Goal: Transaction & Acquisition: Purchase product/service

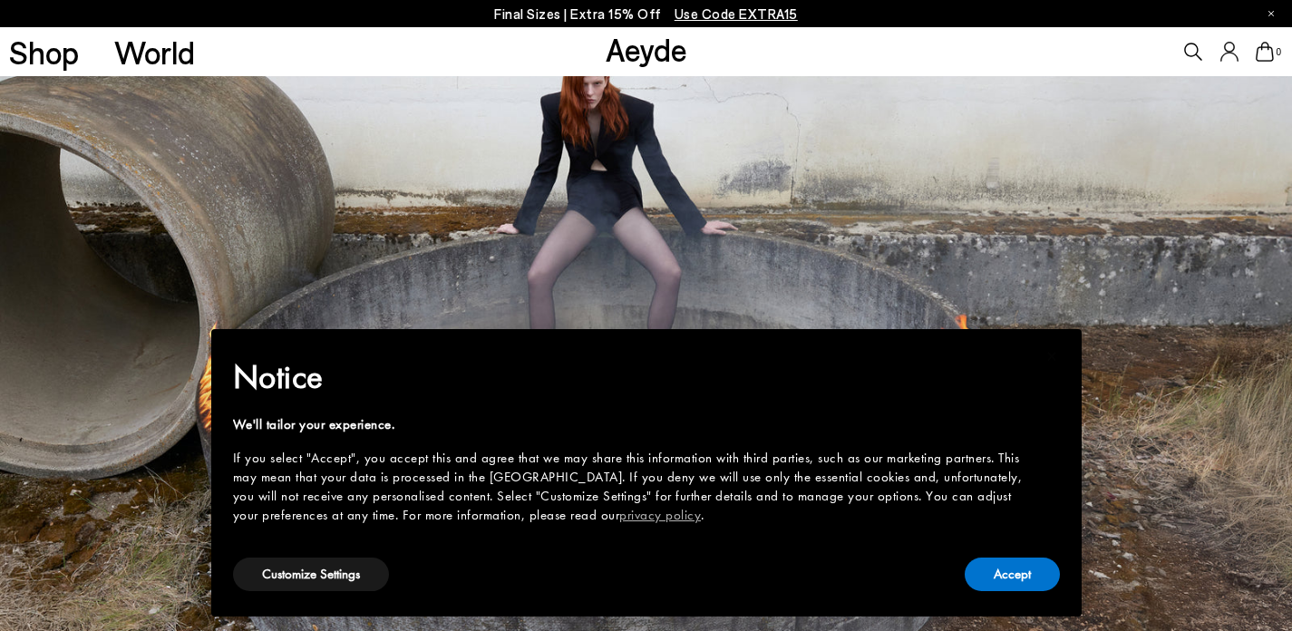
click at [375, 381] on h2 "Notice" at bounding box center [632, 377] width 798 height 47
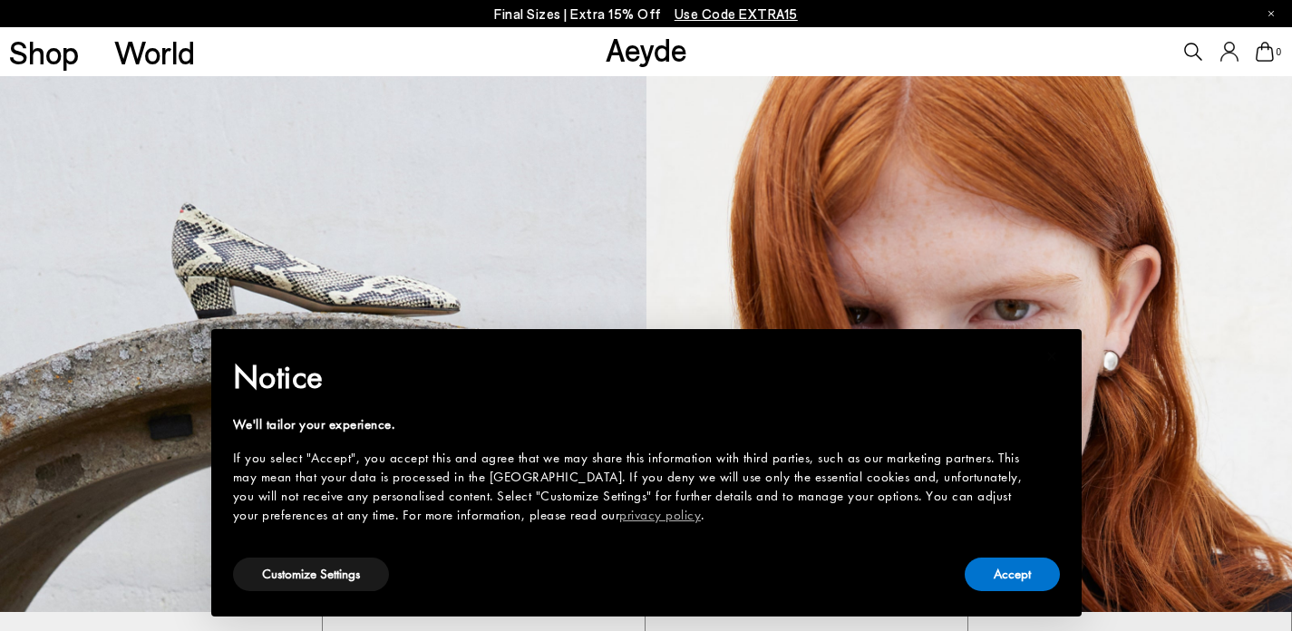
scroll to position [623, 0]
click at [328, 273] on img at bounding box center [323, 310] width 647 height 604
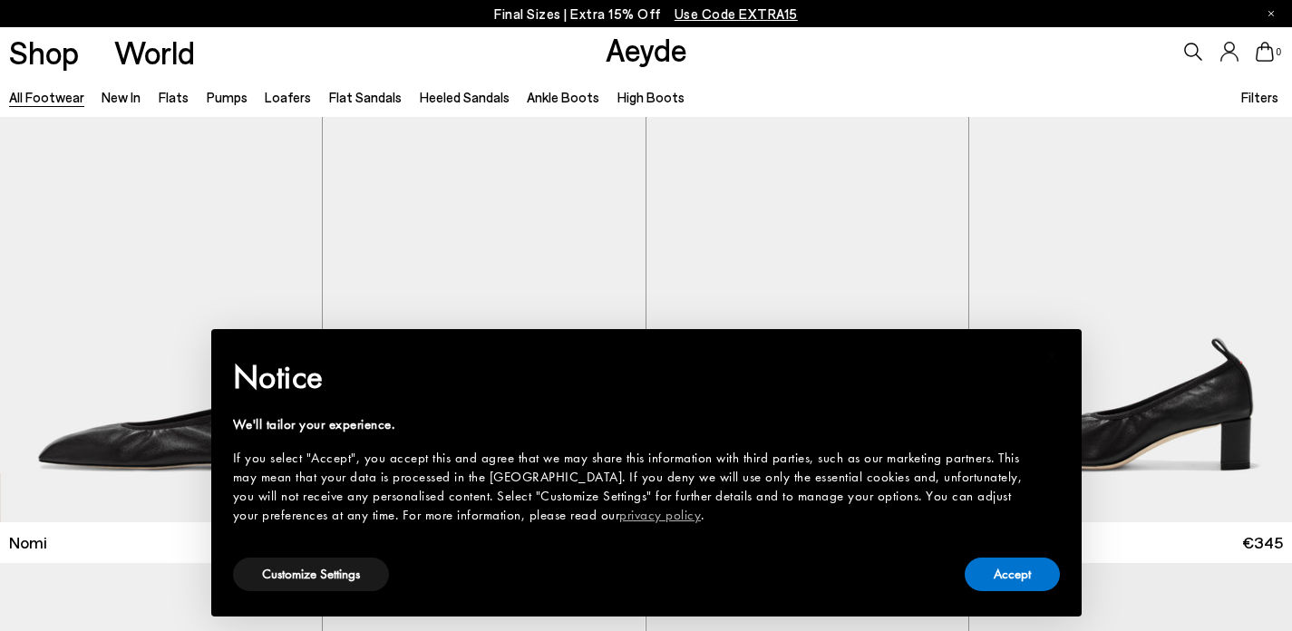
scroll to position [546, 0]
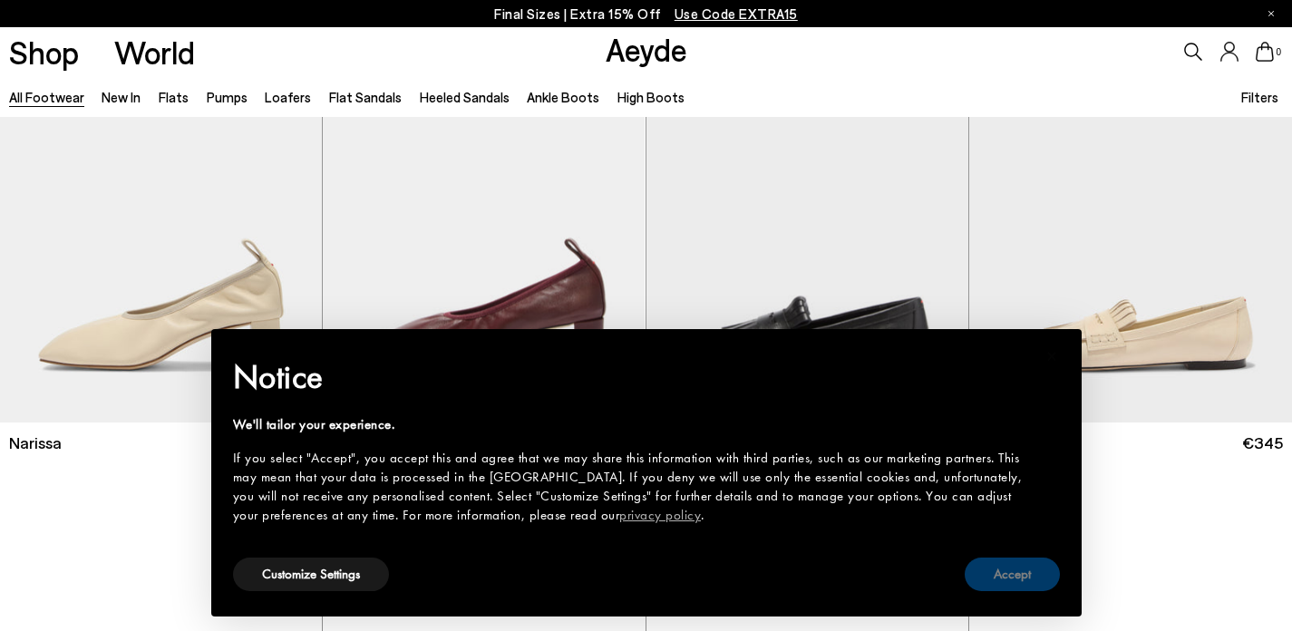
click at [998, 572] on button "Accept" at bounding box center [1012, 575] width 95 height 34
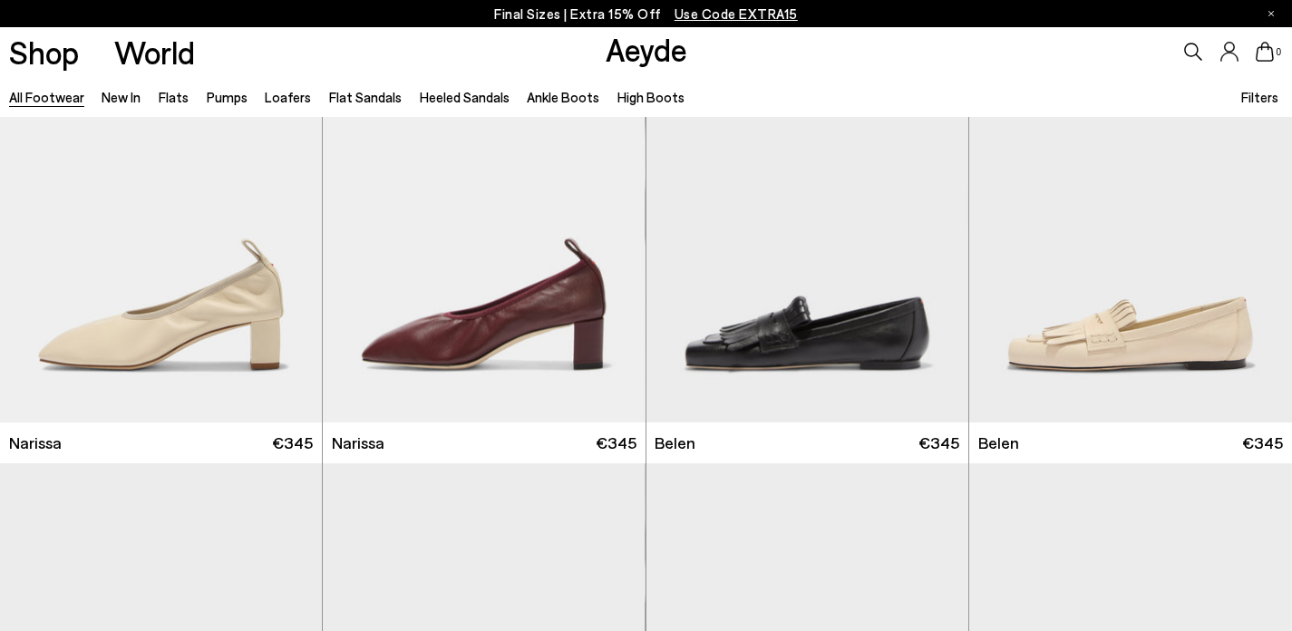
scroll to position [1202, 0]
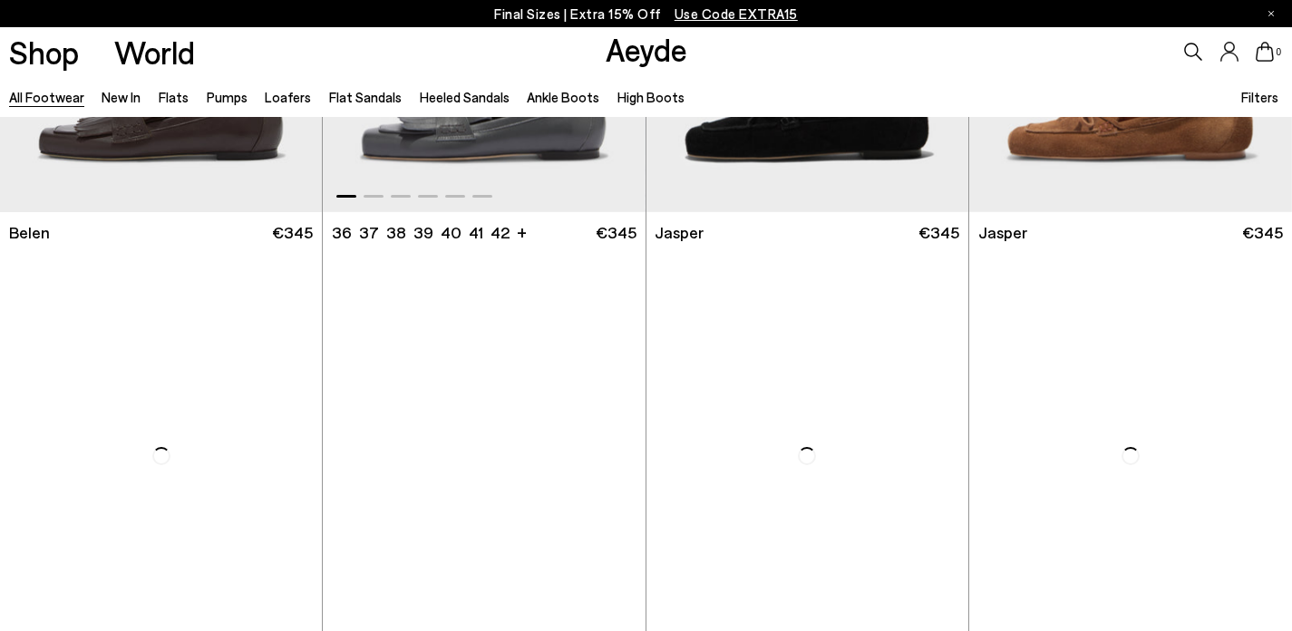
scroll to position [941, 0]
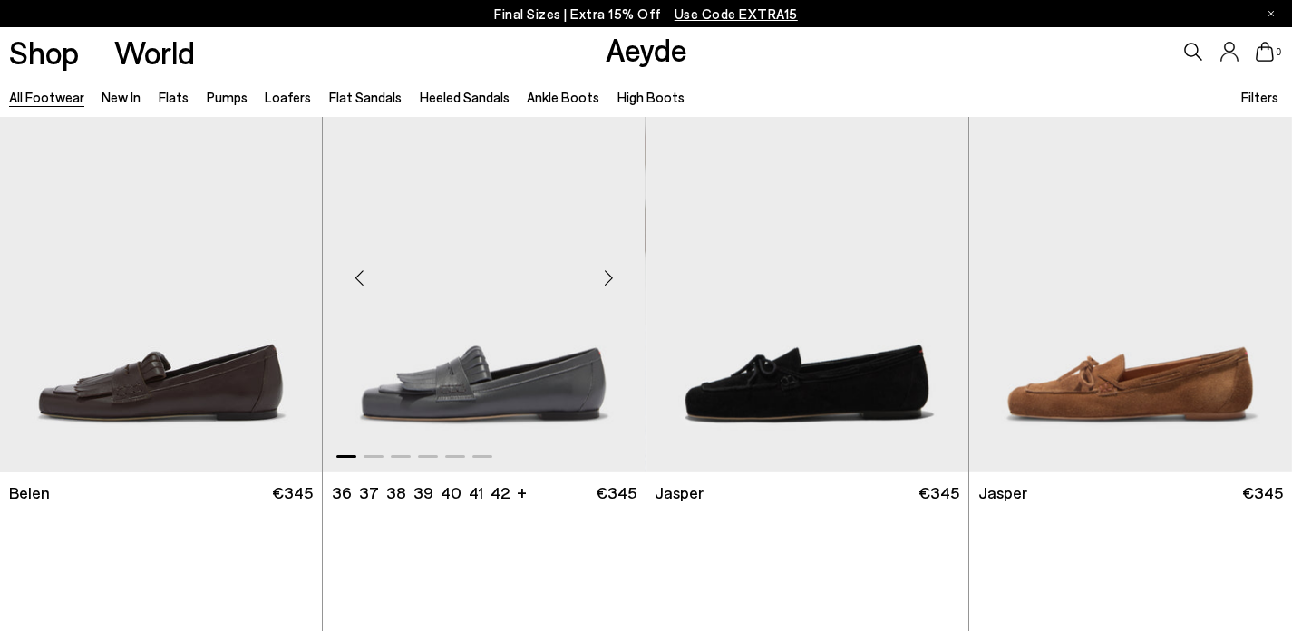
click at [483, 401] on img "1 / 6" at bounding box center [484, 270] width 322 height 405
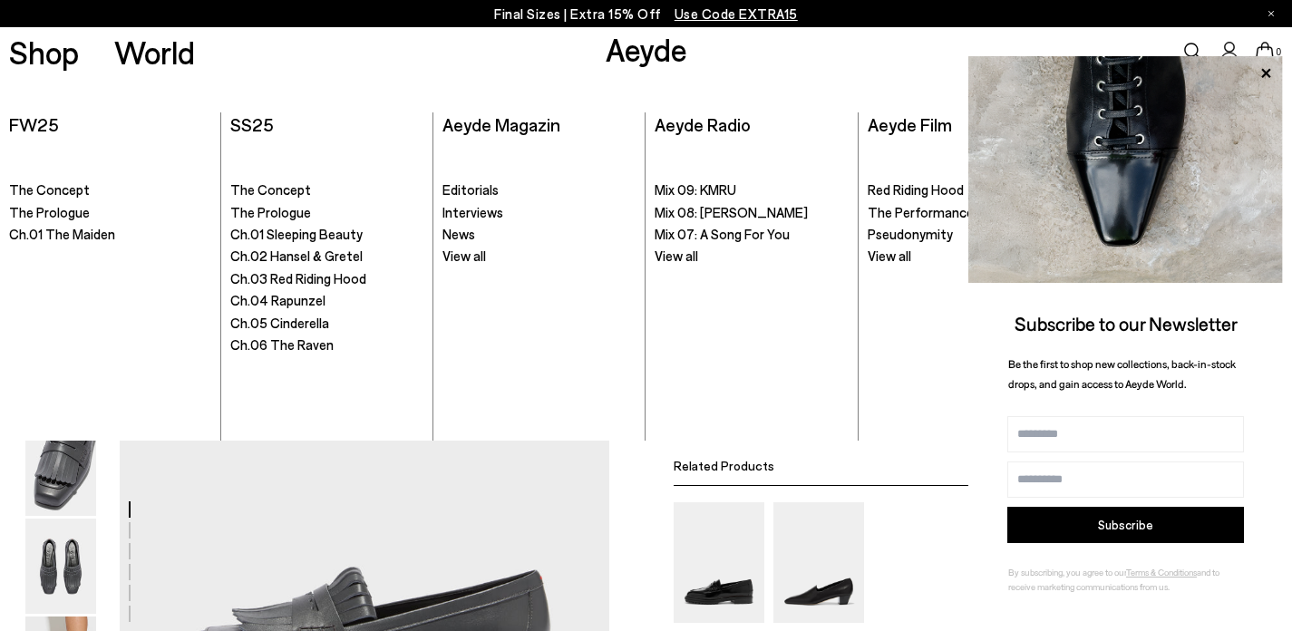
click at [660, 43] on link "Aeyde" at bounding box center [647, 49] width 82 height 38
